Goal: Task Accomplishment & Management: Complete application form

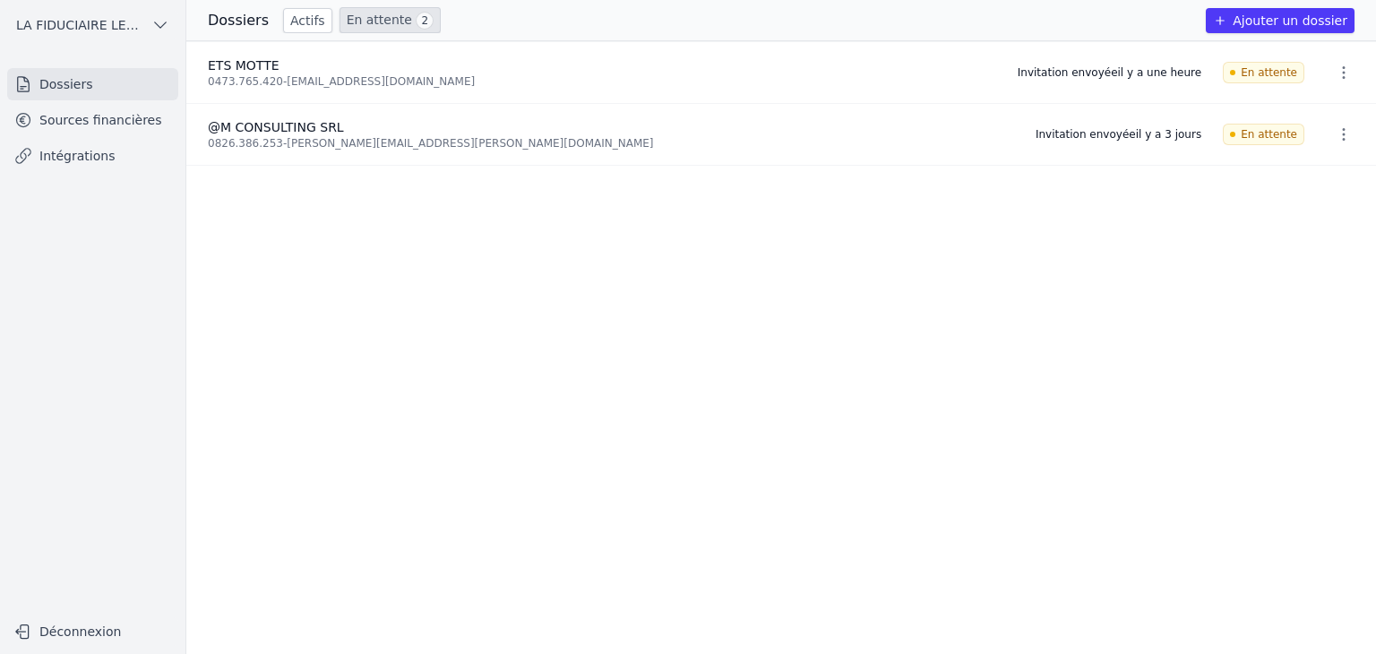
click at [115, 113] on link "Sources financières" at bounding box center [92, 120] width 171 height 32
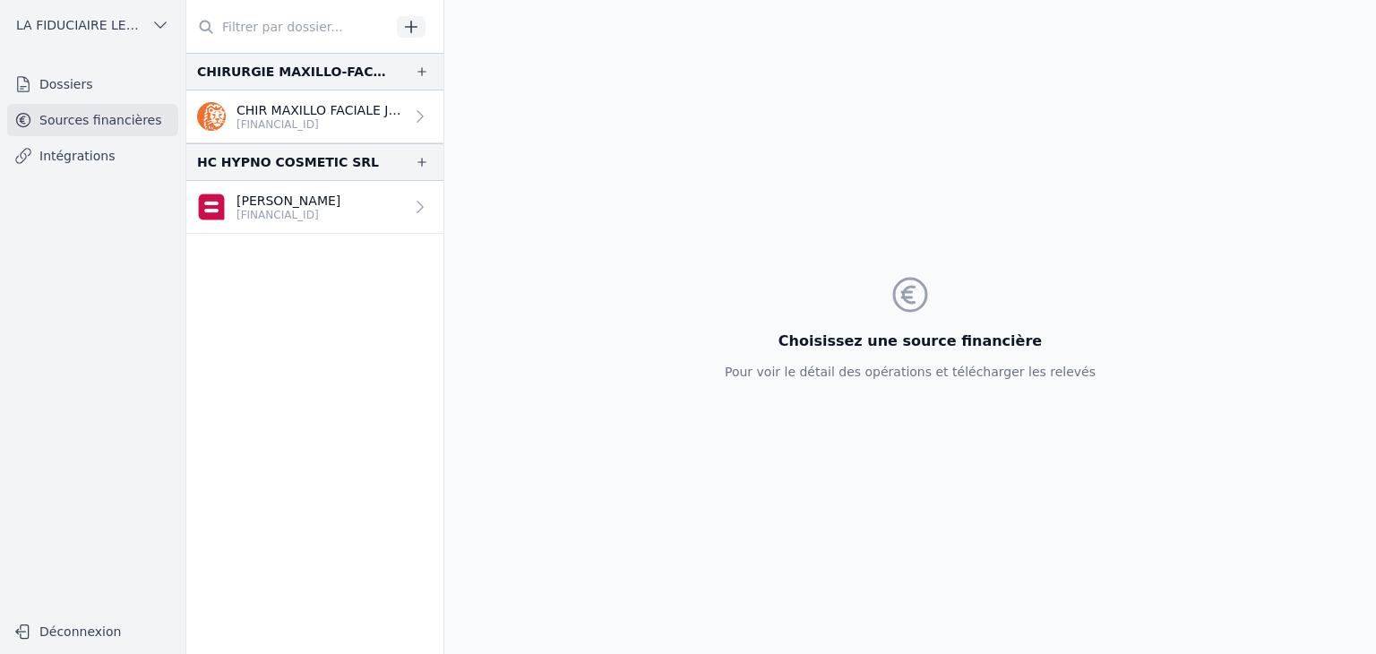
click at [72, 158] on link "Intégrations" at bounding box center [92, 156] width 171 height 32
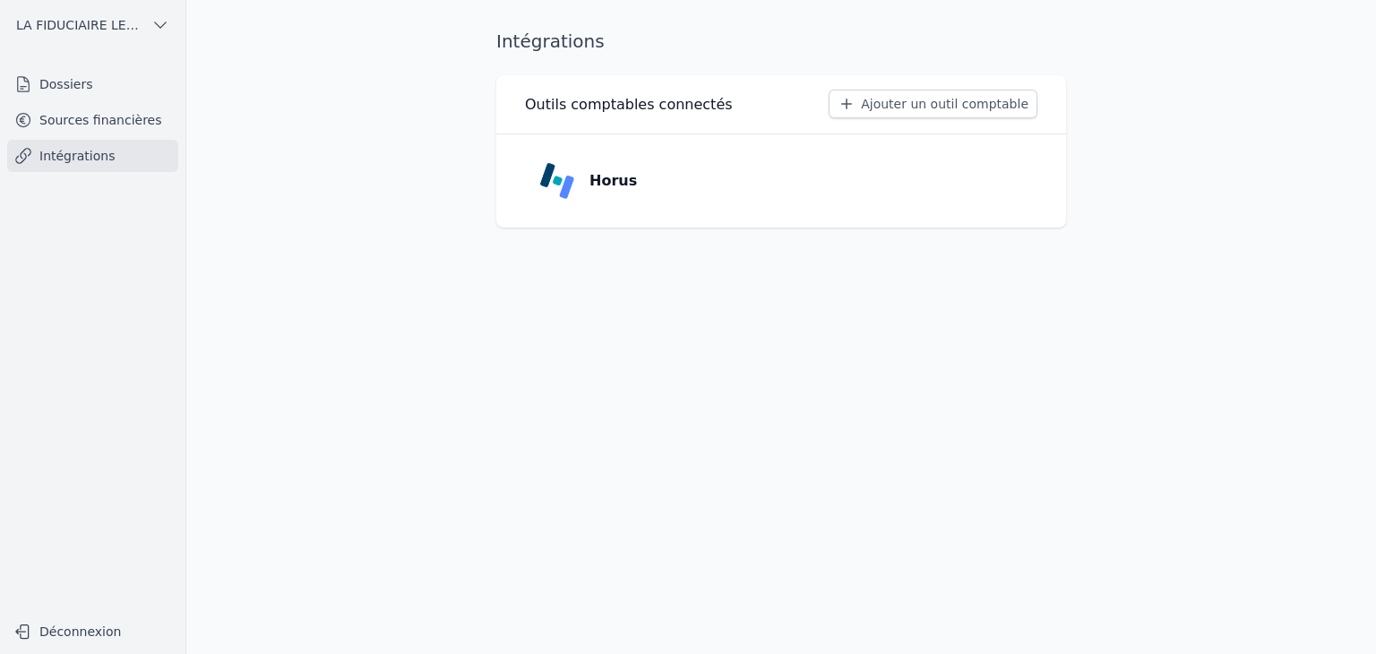
click at [84, 73] on link "Dossiers" at bounding box center [92, 84] width 171 height 32
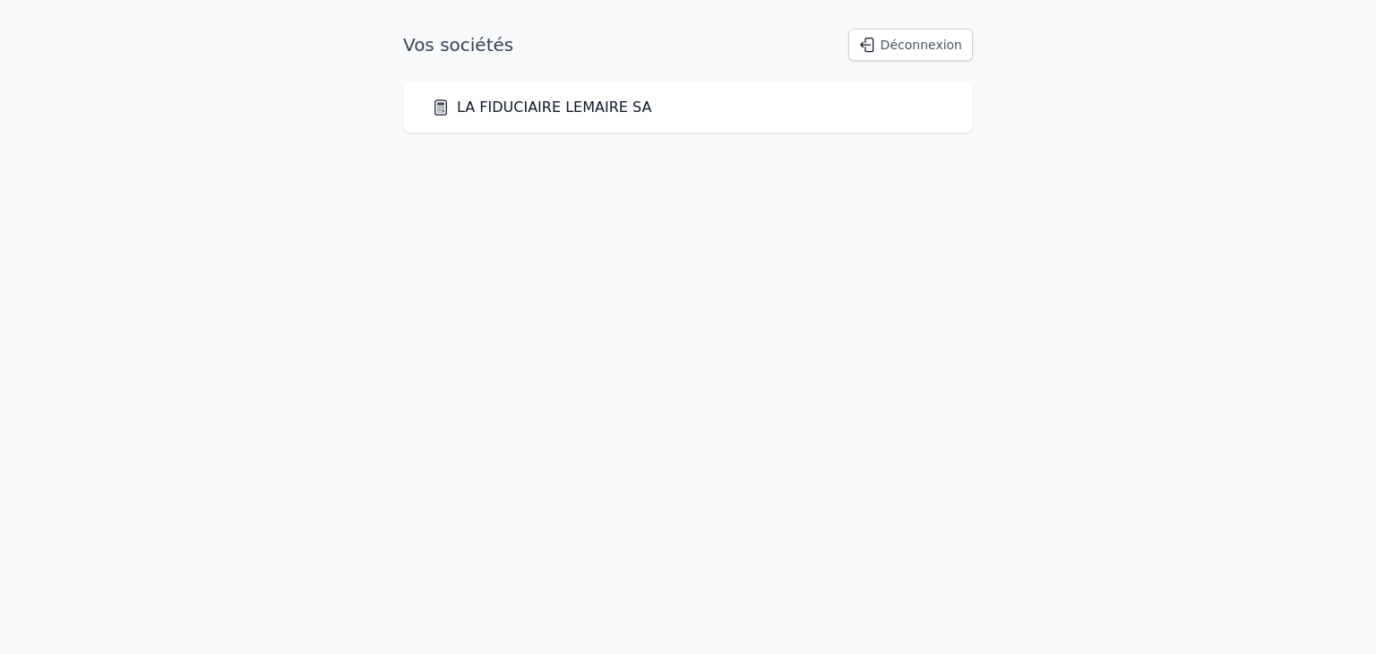
click at [627, 118] on div "LA FIDUCIAIRE LEMAIRE SA" at bounding box center [688, 107] width 570 height 50
click at [586, 108] on link "LA FIDUCIAIRE LEMAIRE SA" at bounding box center [541, 107] width 219 height 21
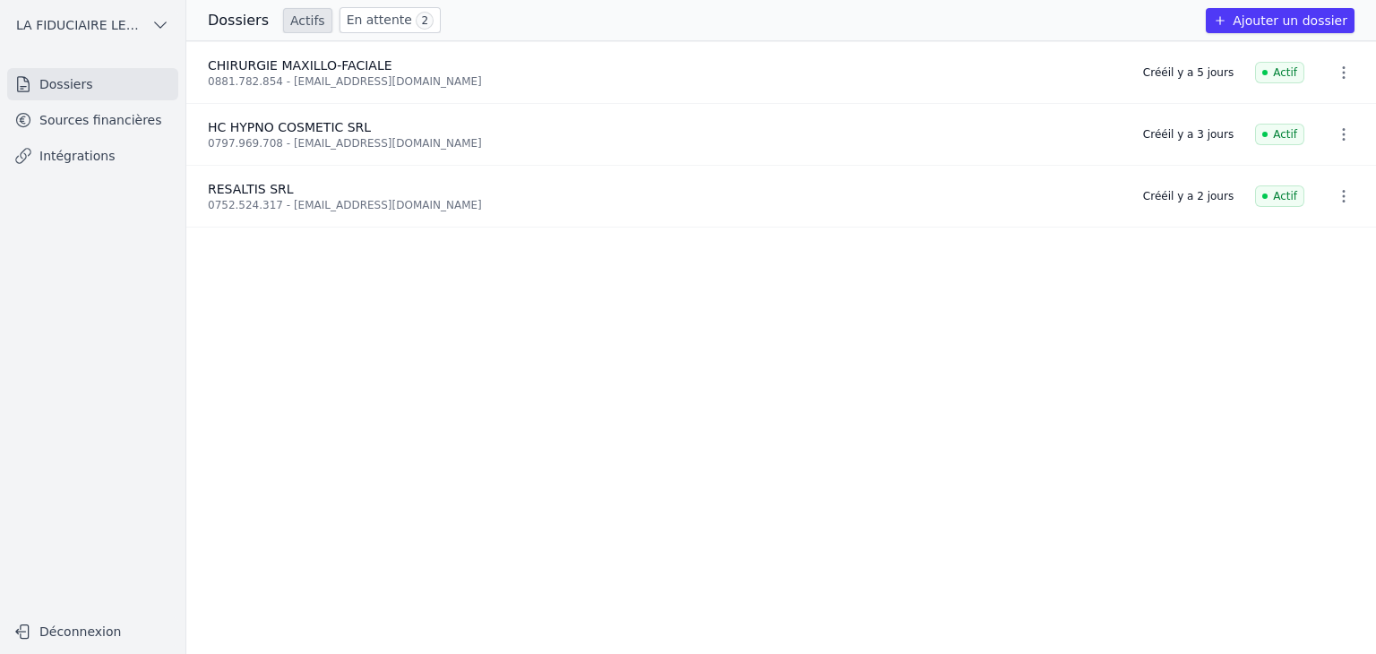
click at [1294, 21] on button "Ajouter un dossier" at bounding box center [1280, 20] width 149 height 25
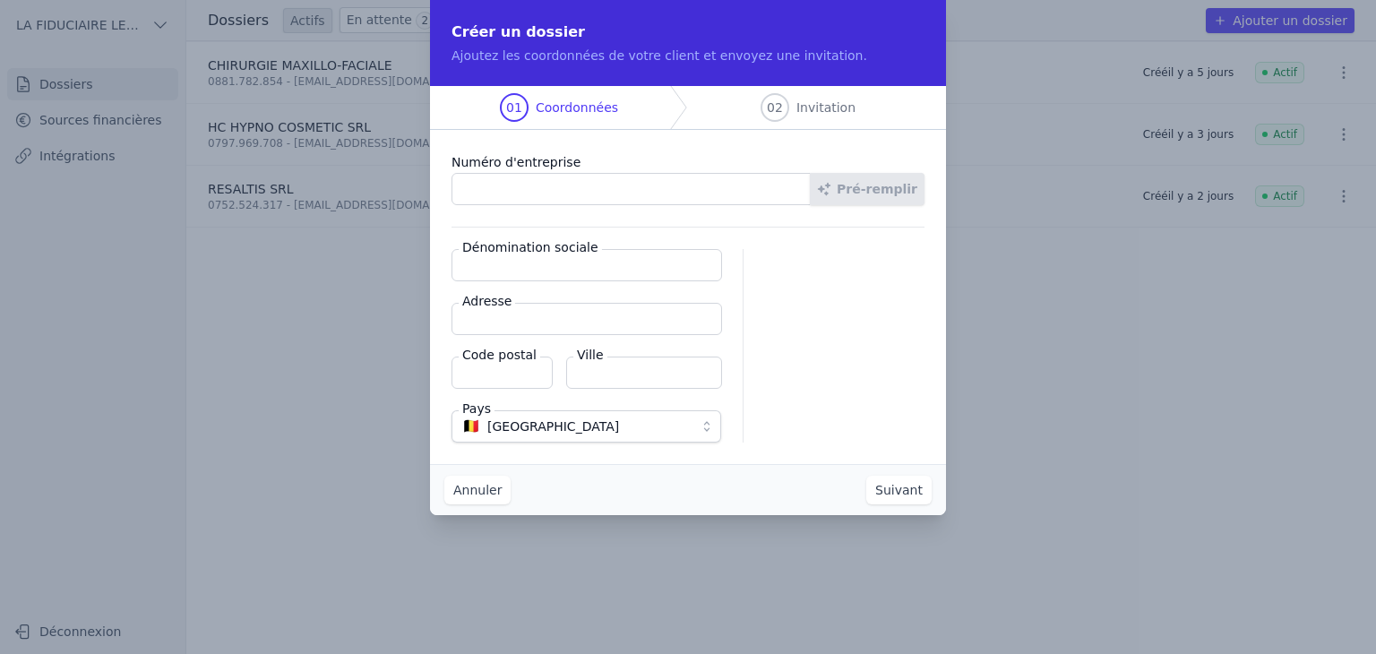
click at [606, 189] on input "Numéro d'entreprise" at bounding box center [630, 189] width 359 height 32
paste input "0466.751.726"
type input "0466.751.726"
click at [592, 265] on input "Dénomination sociale" at bounding box center [586, 265] width 270 height 32
click at [591, 266] on input "Dénomination sociale" at bounding box center [586, 265] width 270 height 32
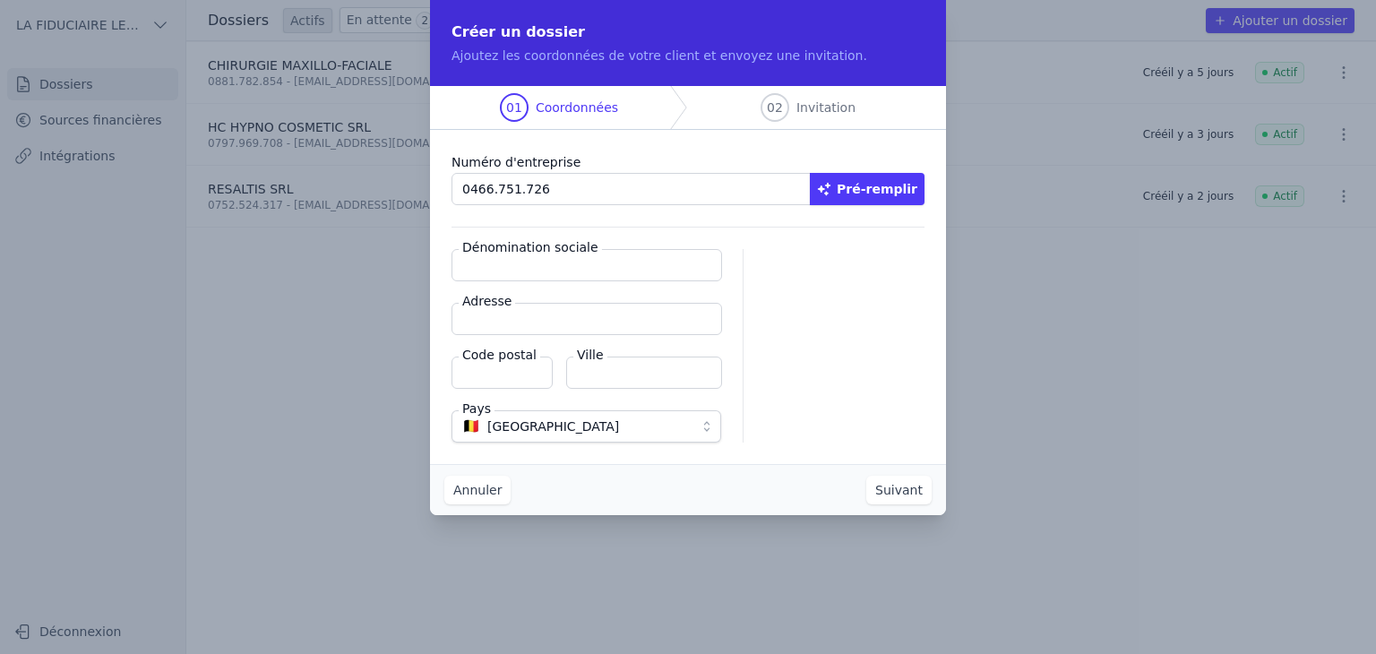
paste input "VANHENTENRIJK"
type input "VANHENTENRIJK"
click at [607, 320] on input "Adresse" at bounding box center [586, 319] width 270 height 32
click at [536, 313] on input "Adresse" at bounding box center [586, 319] width 270 height 32
paste input "[STREET_ADDRESS]"
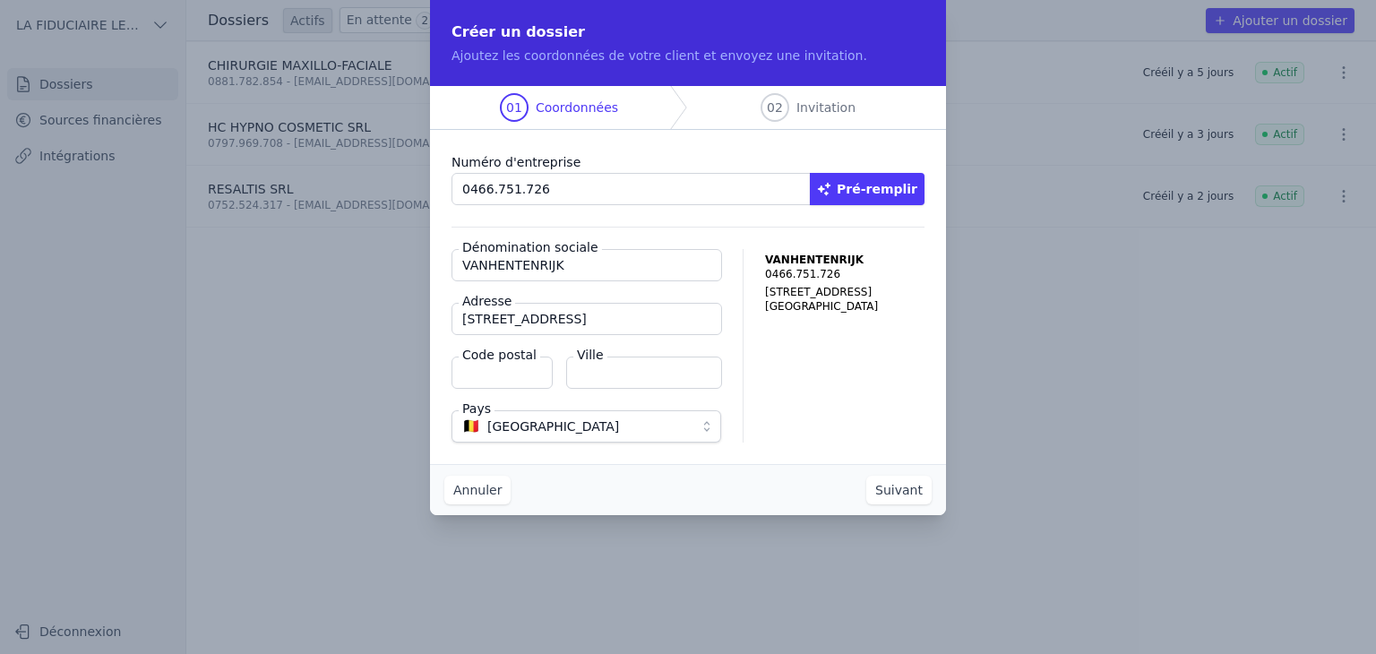
type input "[STREET_ADDRESS]"
click at [508, 370] on input "Code postal" at bounding box center [501, 372] width 101 height 32
type input "5377"
type input "WAILLET"
click at [902, 493] on button "Suivant" at bounding box center [898, 490] width 65 height 29
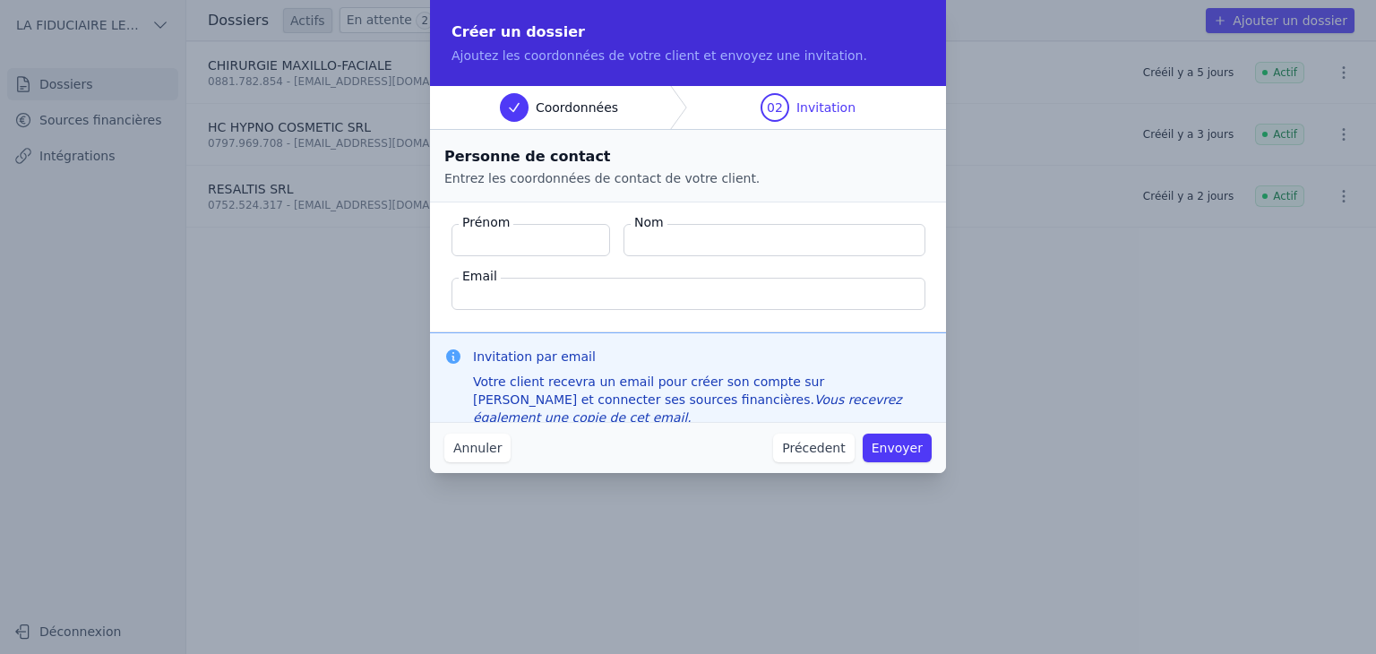
click at [541, 241] on input "Prénom" at bounding box center [530, 240] width 159 height 32
type input "[PERSON_NAME]"
type input "Vanhentenrijk"
click at [658, 298] on input "Email" at bounding box center [688, 294] width 474 height 32
paste input "[EMAIL_ADDRESS][DOMAIN_NAME]"
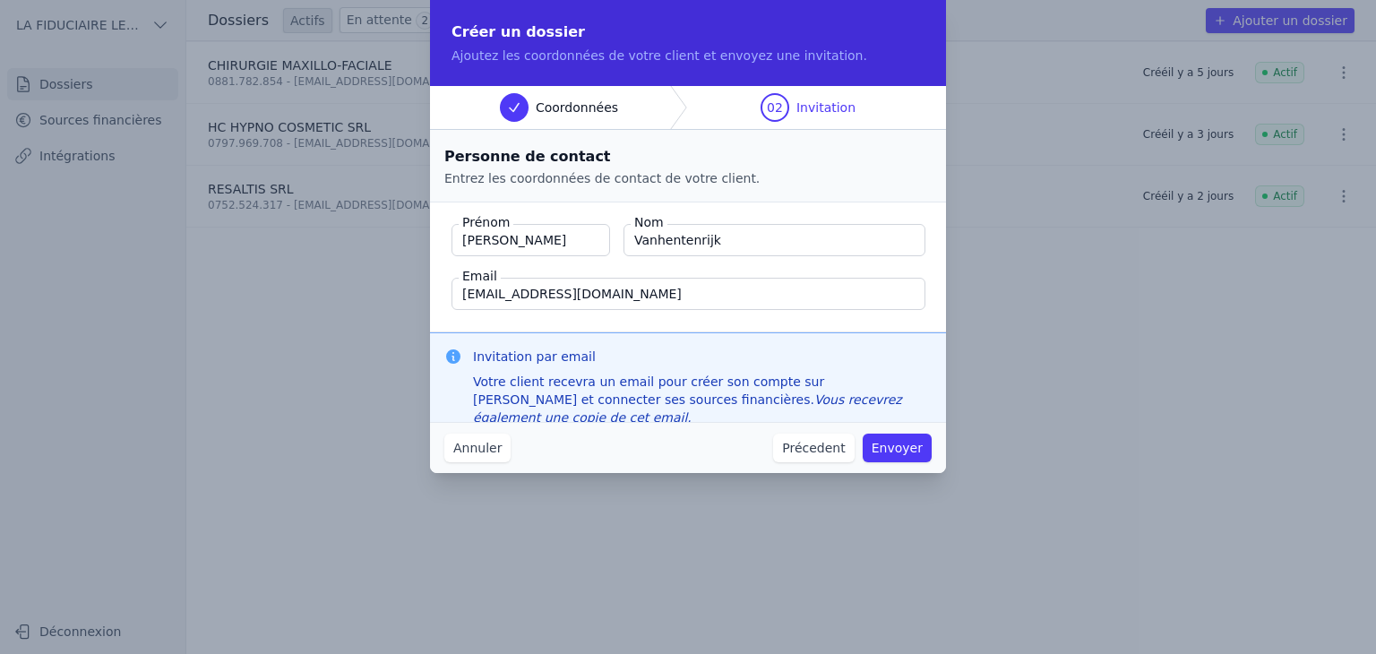
type input "[EMAIL_ADDRESS][DOMAIN_NAME]"
click at [906, 449] on button "Envoyer" at bounding box center [896, 447] width 69 height 29
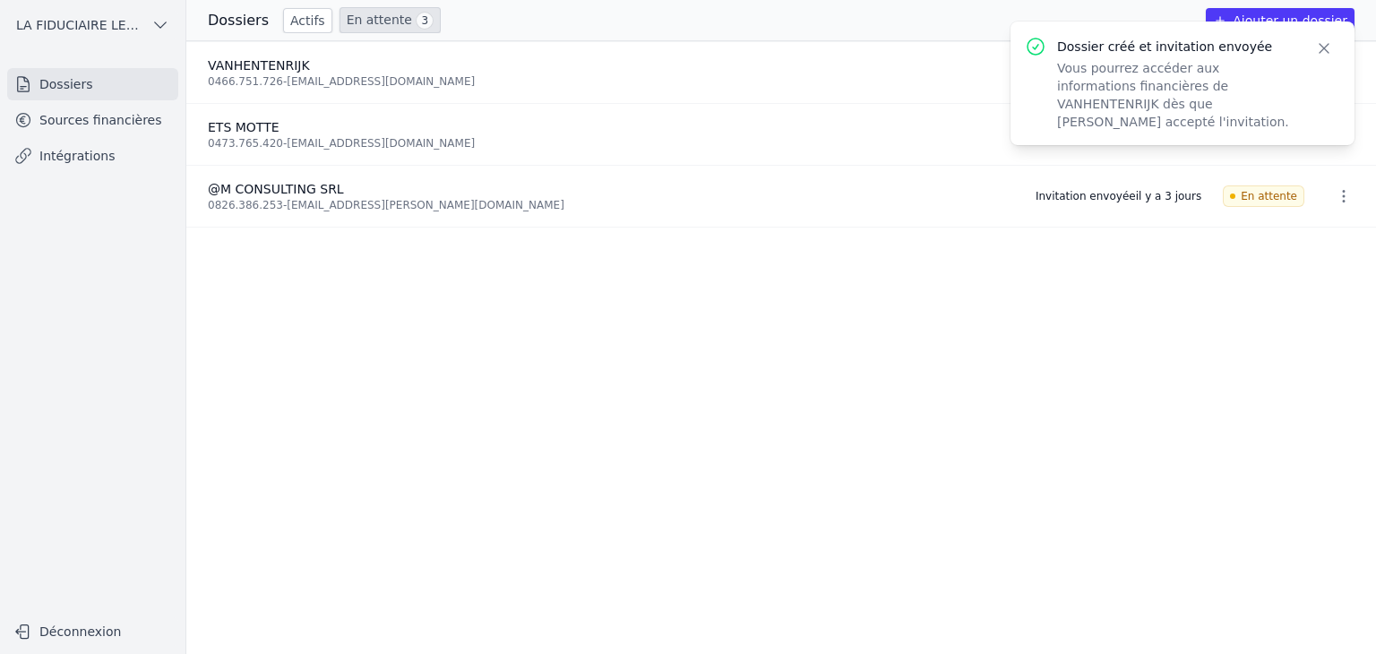
click at [1326, 48] on icon "button" at bounding box center [1324, 48] width 18 height 18
